Goal: Information Seeking & Learning: Learn about a topic

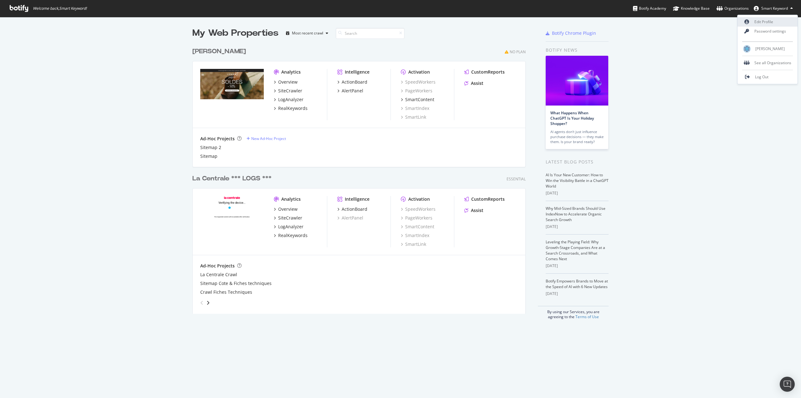
click at [769, 18] on link "Edit Profile" at bounding box center [768, 21] width 60 height 9
click at [293, 228] on div "LogAnalyzer" at bounding box center [290, 226] width 25 height 6
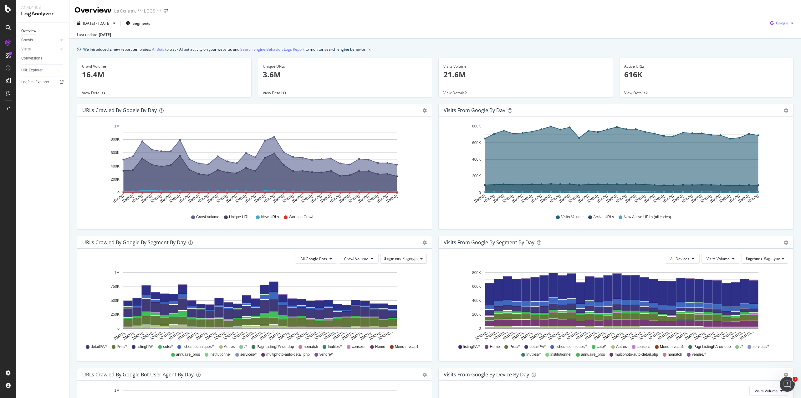
click at [782, 24] on span "Google" at bounding box center [782, 22] width 13 height 5
click at [781, 59] on span "OpenAI" at bounding box center [782, 59] width 23 height 6
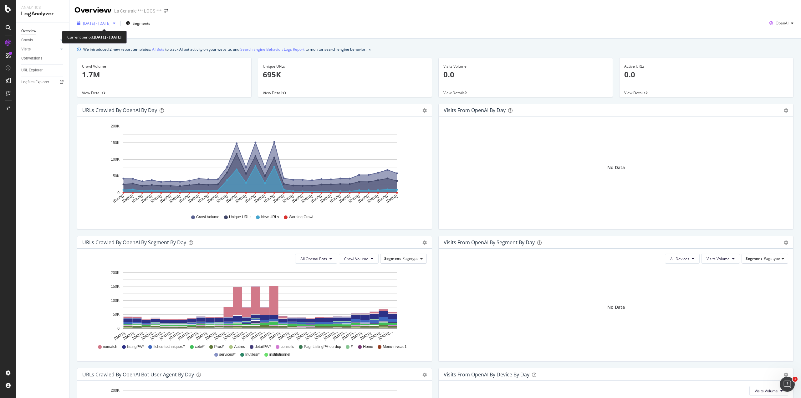
click at [118, 27] on div "[DATE] - [DATE]" at bounding box center [96, 22] width 44 height 9
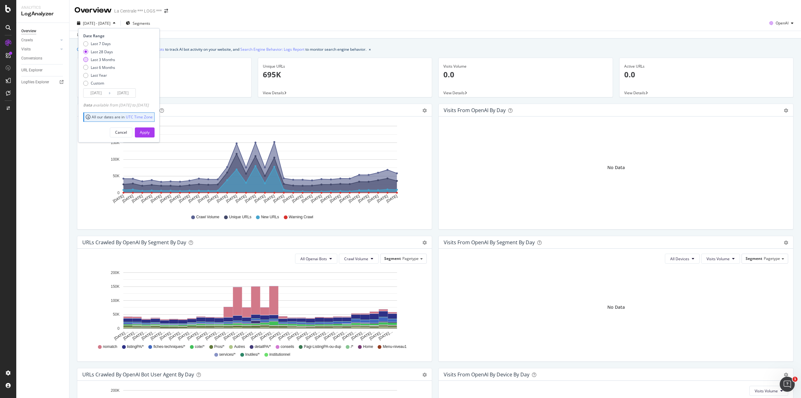
click at [107, 58] on div "Last 3 Months" at bounding box center [103, 59] width 24 height 5
type input "[DATE]"
click at [150, 126] on div "Cancel Apply" at bounding box center [118, 130] width 71 height 15
click at [150, 130] on div "Apply" at bounding box center [145, 132] width 10 height 5
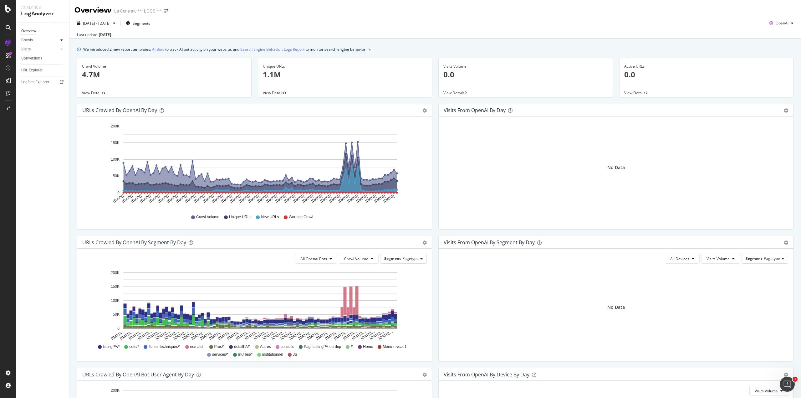
click at [61, 38] on div at bounding box center [62, 40] width 6 height 6
click at [24, 30] on div "Overview" at bounding box center [28, 31] width 15 height 7
click at [41, 59] on div "Overview" at bounding box center [32, 59] width 18 height 6
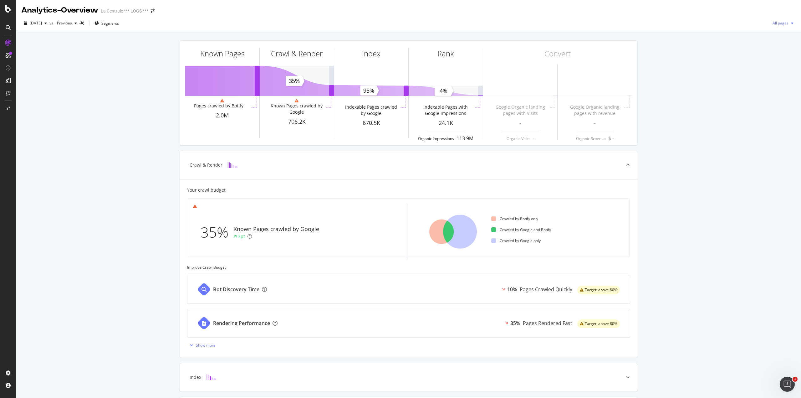
click at [782, 22] on span "All pages" at bounding box center [779, 22] width 18 height 5
click at [471, 27] on div "[DATE] vs Previous Segments All pages" at bounding box center [408, 24] width 785 height 13
click at [42, 24] on span "[DATE]" at bounding box center [36, 22] width 12 height 5
click at [572, 209] on ul "Crawled by Botify only Crawled by Google and Botify Crawled by Google only" at bounding box center [557, 231] width 133 height 56
click at [470, 233] on icon at bounding box center [460, 232] width 34 height 34
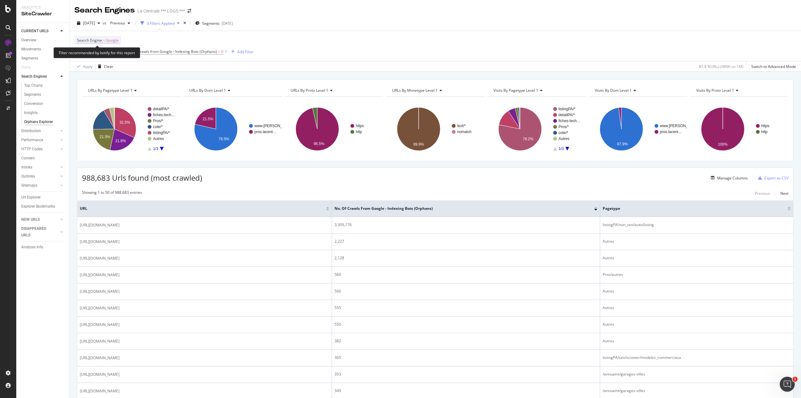
click at [110, 40] on span "Google" at bounding box center [112, 40] width 13 height 9
click at [91, 54] on span "Google" at bounding box center [89, 54] width 13 height 5
click at [104, 38] on span "=" at bounding box center [104, 40] width 2 height 5
click at [395, 38] on div "Search Engine = Google In Crawl Scope = Yes and No. of Crawls from Google - Ind…" at bounding box center [435, 46] width 722 height 30
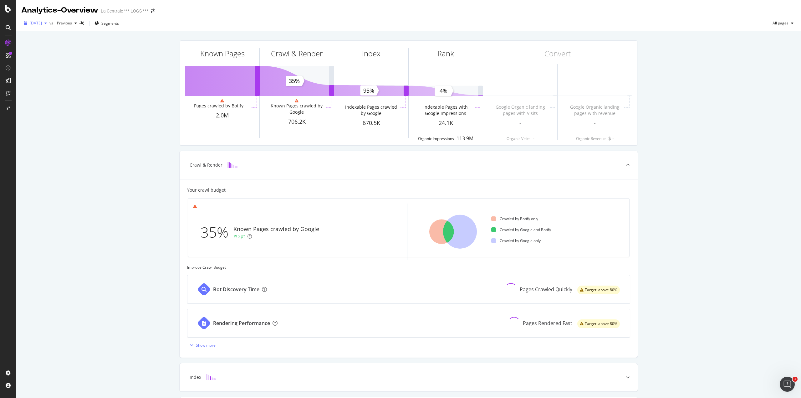
click at [49, 19] on div "[DATE]" at bounding box center [35, 22] width 28 height 9
click at [72, 23] on span "Previous" at bounding box center [63, 22] width 18 height 5
click at [84, 21] on icon at bounding box center [81, 23] width 5 height 4
click at [468, 230] on icon at bounding box center [460, 232] width 34 height 34
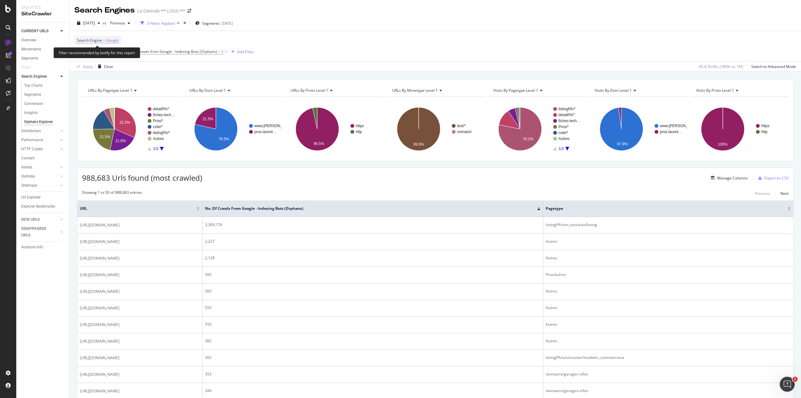
click at [110, 41] on span "Google" at bounding box center [112, 40] width 13 height 9
click at [93, 53] on span "Google" at bounding box center [89, 54] width 13 height 5
click at [96, 84] on span "OpenAI" at bounding box center [91, 84] width 13 height 5
click at [147, 67] on div "Apply" at bounding box center [146, 68] width 10 height 5
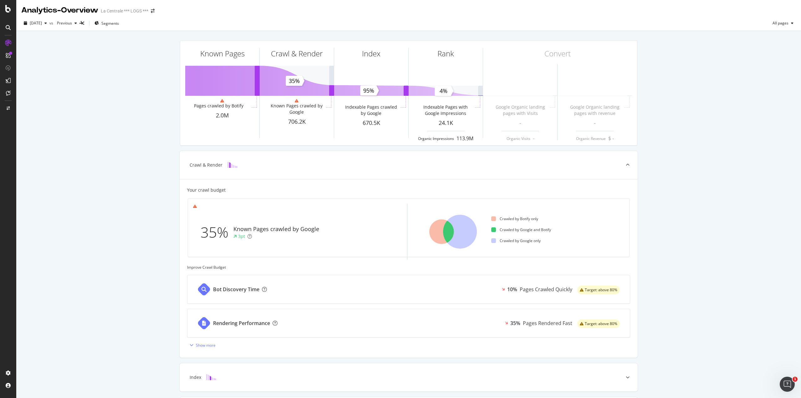
click at [8, 42] on icon at bounding box center [8, 43] width 6 height 6
click at [33, 80] on div "LogAnalyzer" at bounding box center [35, 82] width 24 height 6
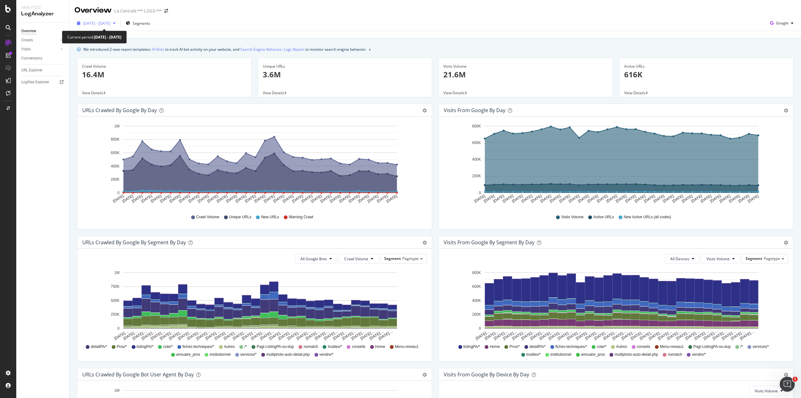
click at [99, 22] on span "[DATE] - [DATE]" at bounding box center [97, 23] width 28 height 5
click at [217, 40] on div "We introduced 2 new report templates: AI Bots to track AI bot activity on your …" at bounding box center [435, 279] width 732 height 483
click at [110, 22] on span "[DATE] - [DATE]" at bounding box center [97, 23] width 28 height 5
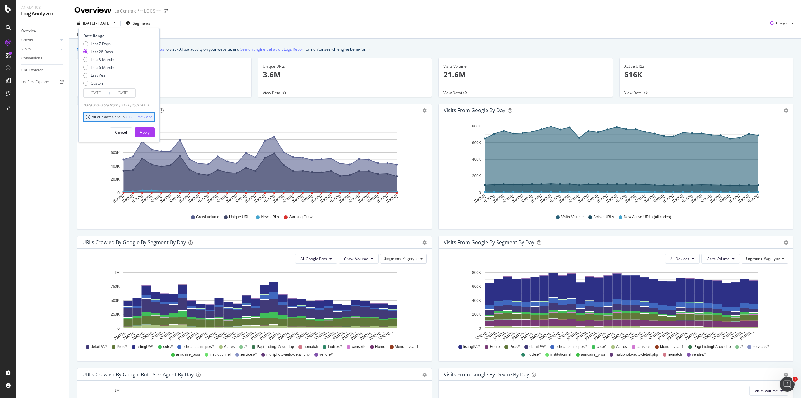
click at [240, 28] on div "[DATE] - [DATE] Segments Date Range Last 7 Days Last 28 Days Last 3 Months Last…" at bounding box center [435, 24] width 732 height 13
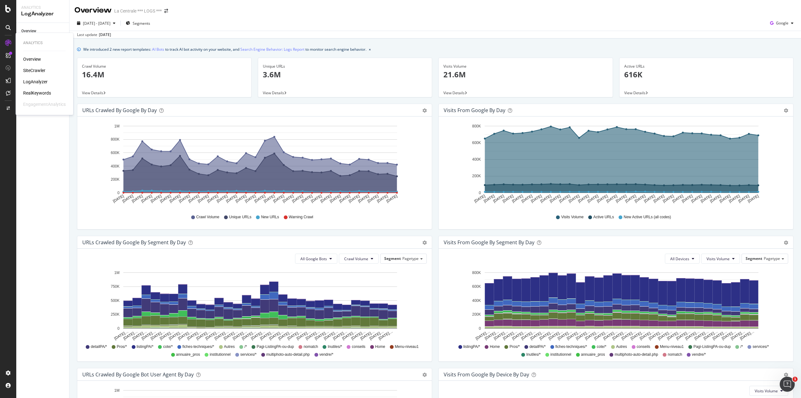
click at [32, 59] on div "Overview" at bounding box center [32, 59] width 18 height 6
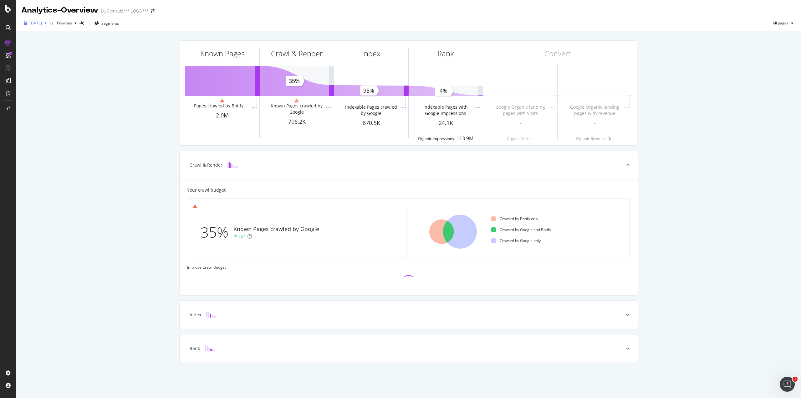
click at [42, 23] on span "[DATE]" at bounding box center [36, 22] width 12 height 5
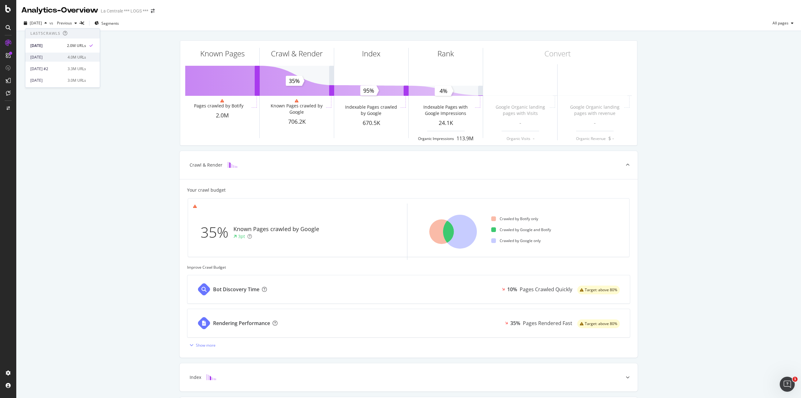
click at [68, 56] on div "4.0M URLs" at bounding box center [77, 57] width 18 height 6
click at [99, 21] on icon "button" at bounding box center [97, 23] width 4 height 4
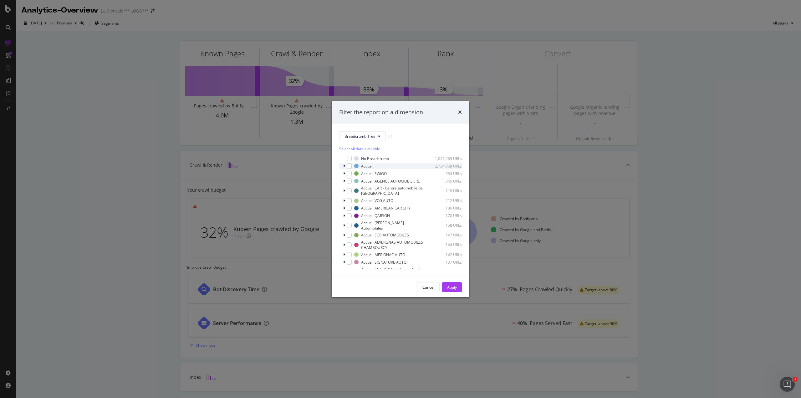
click at [343, 164] on div "modal" at bounding box center [345, 166] width 4 height 6
click at [343, 164] on icon "modal" at bounding box center [344, 166] width 3 height 4
click at [353, 266] on span "Show 15 more" at bounding box center [355, 266] width 23 height 5
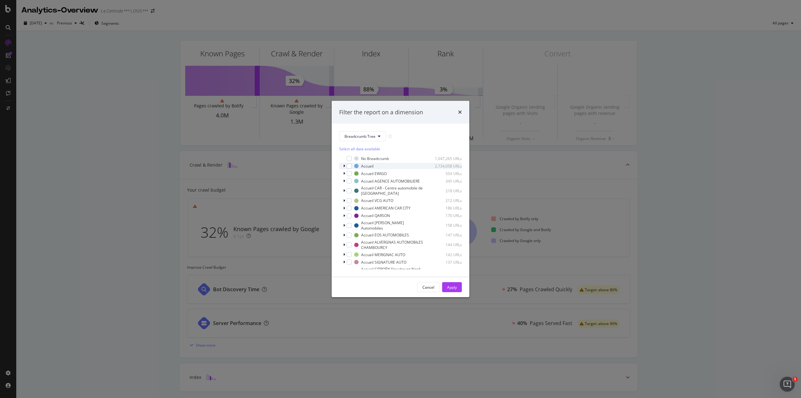
click at [344, 164] on icon "modal" at bounding box center [344, 166] width 2 height 4
click at [364, 253] on span "Show 15 more" at bounding box center [355, 254] width 23 height 5
click at [342, 166] on div "Accueil 2,734,058 URLs" at bounding box center [400, 166] width 123 height 6
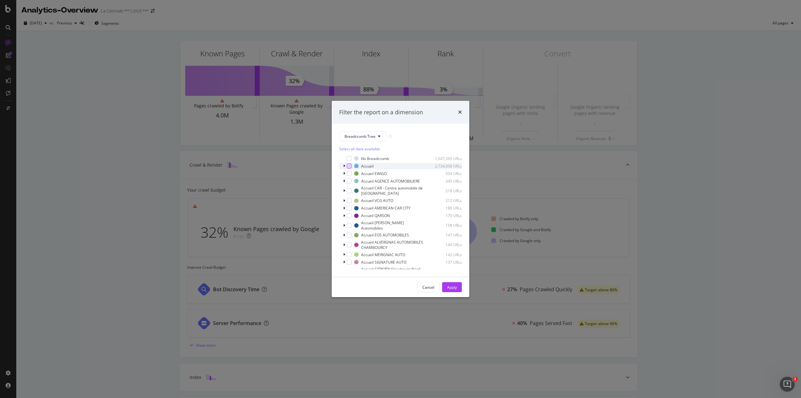
click at [349, 166] on div "modal" at bounding box center [349, 165] width 5 height 5
click at [456, 287] on div "Apply" at bounding box center [452, 286] width 10 height 5
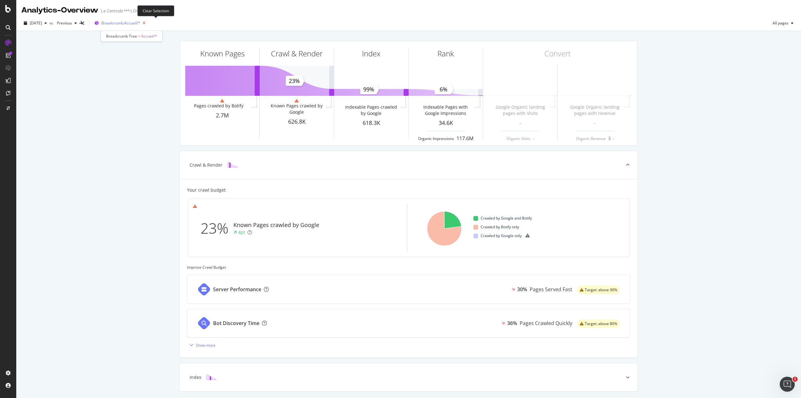
click at [148, 23] on icon "button" at bounding box center [144, 23] width 8 height 9
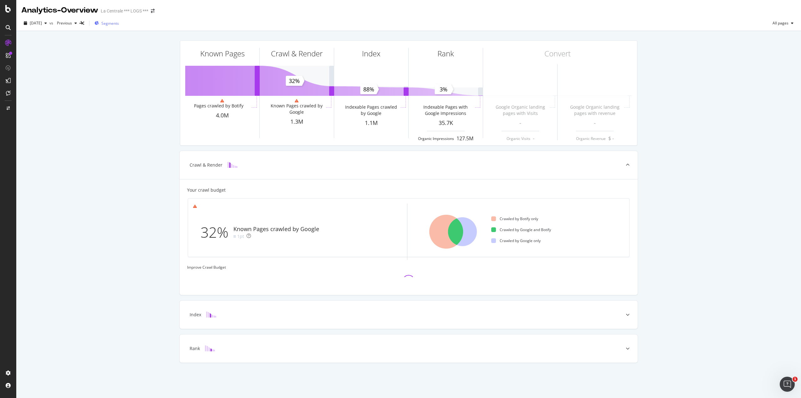
drag, startPoint x: 156, startPoint y: 23, endPoint x: 124, endPoint y: 22, distance: 32.3
click at [119, 22] on span "Segments" at bounding box center [110, 23] width 18 height 5
click at [119, 25] on span "Segments" at bounding box center [110, 23] width 18 height 5
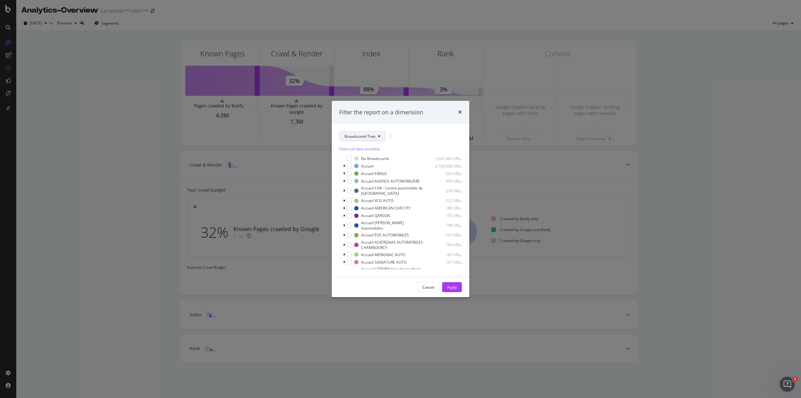
click at [371, 137] on span "Breadcrumb Tree" at bounding box center [360, 136] width 31 height 5
click at [361, 158] on span "pagetype" at bounding box center [365, 159] width 40 height 6
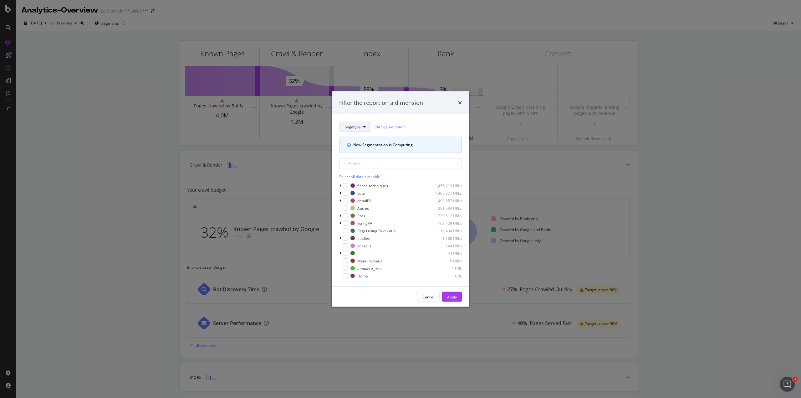
click at [356, 125] on span "pagetype" at bounding box center [353, 126] width 16 height 5
click at [360, 127] on span "pagetype" at bounding box center [353, 126] width 16 height 5
click at [344, 177] on div "Select all data available" at bounding box center [400, 176] width 123 height 5
click at [345, 214] on icon "modal" at bounding box center [345, 215] width 3 height 3
click at [448, 299] on div "Apply" at bounding box center [452, 296] width 10 height 5
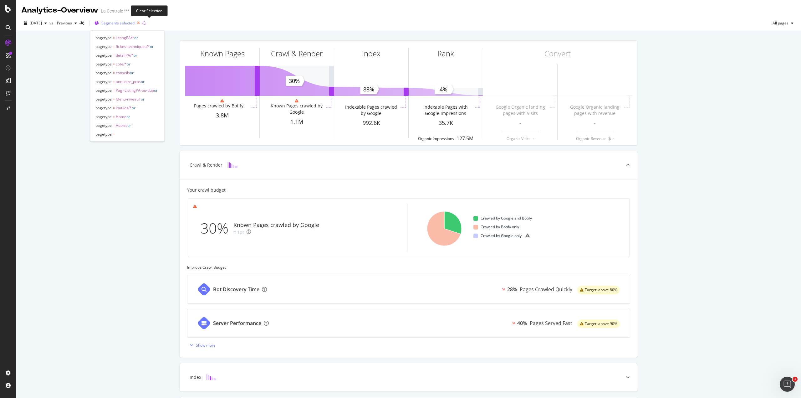
click at [142, 22] on icon "button" at bounding box center [139, 23] width 8 height 9
